Goal: Information Seeking & Learning: Learn about a topic

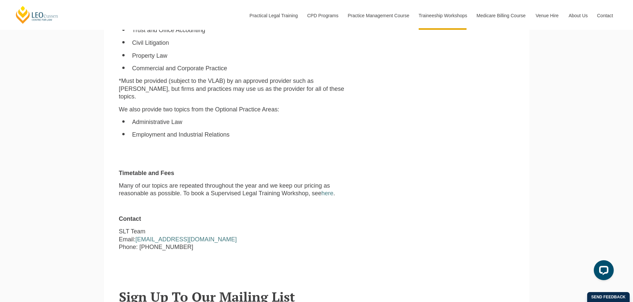
scroll to position [598, 0]
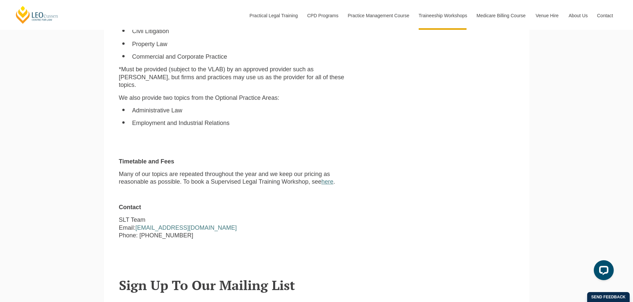
click at [326, 179] on link "here" at bounding box center [327, 182] width 12 height 7
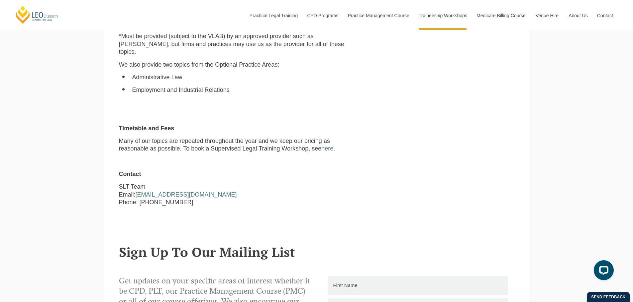
scroll to position [830, 0]
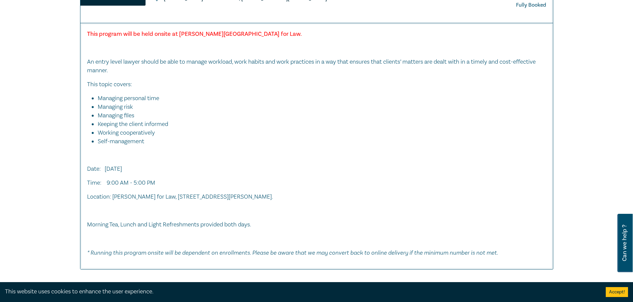
scroll to position [1428, 0]
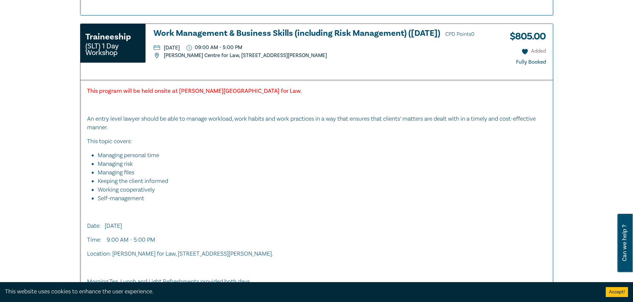
click at [538, 47] on button "Added" at bounding box center [534, 51] width 24 height 8
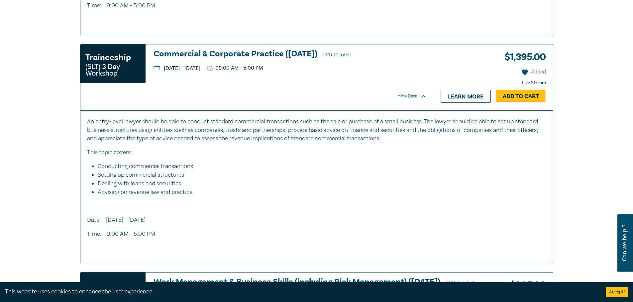
scroll to position [1162, 0]
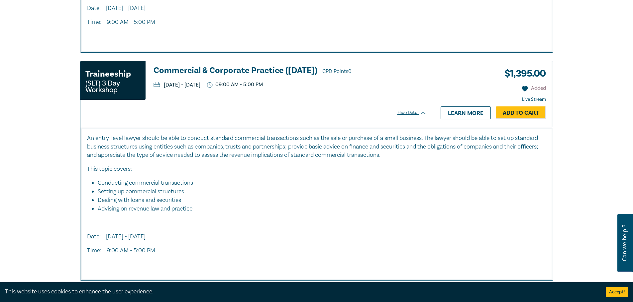
click at [538, 90] on button "Added" at bounding box center [534, 89] width 24 height 8
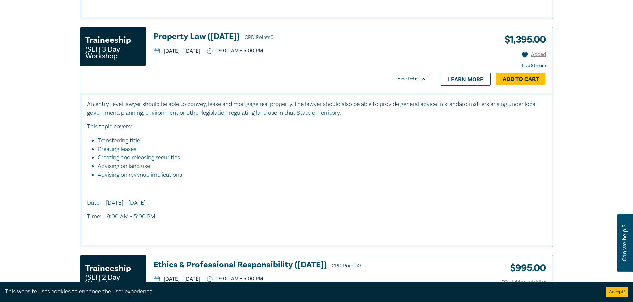
scroll to position [730, 0]
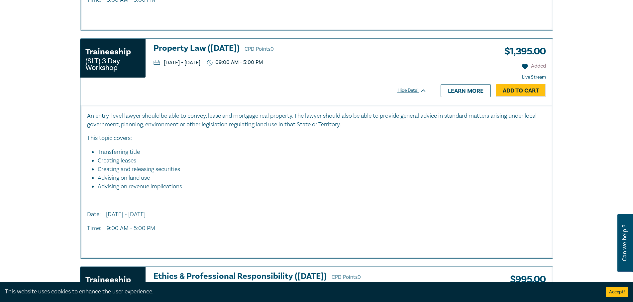
click at [538, 69] on button "Added" at bounding box center [534, 66] width 24 height 8
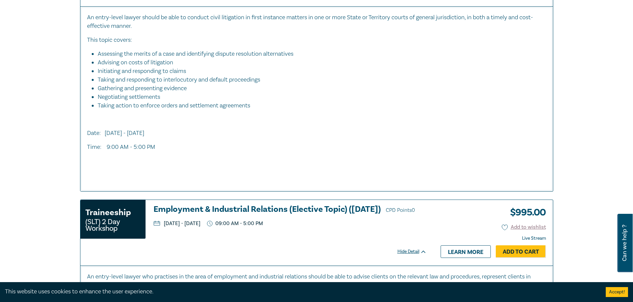
scroll to position [100, 0]
